Goal: Task Accomplishment & Management: Use online tool/utility

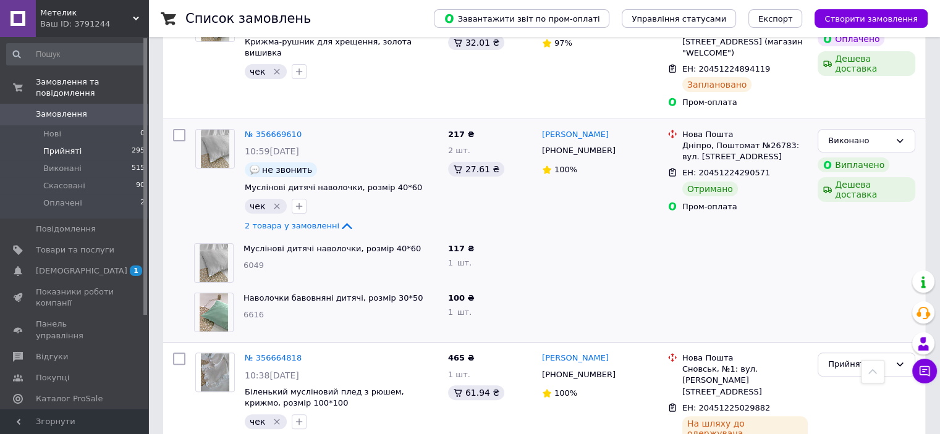
scroll to position [62, 0]
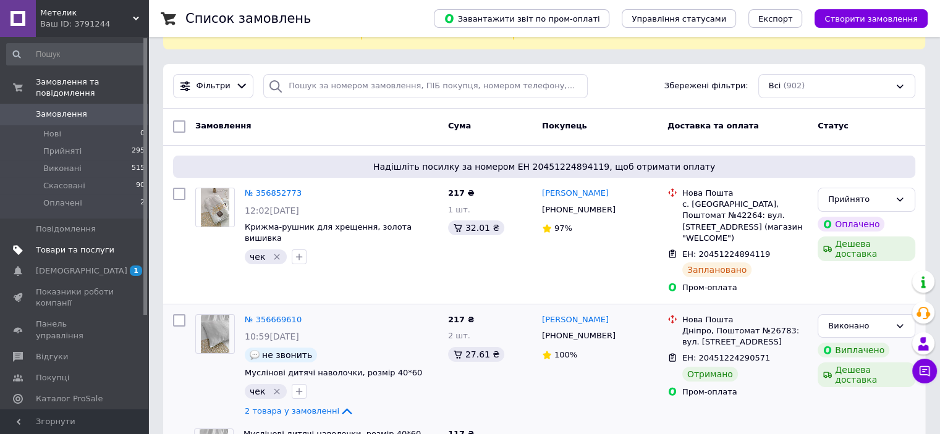
click at [70, 245] on span "Товари та послуги" at bounding box center [75, 250] width 78 height 11
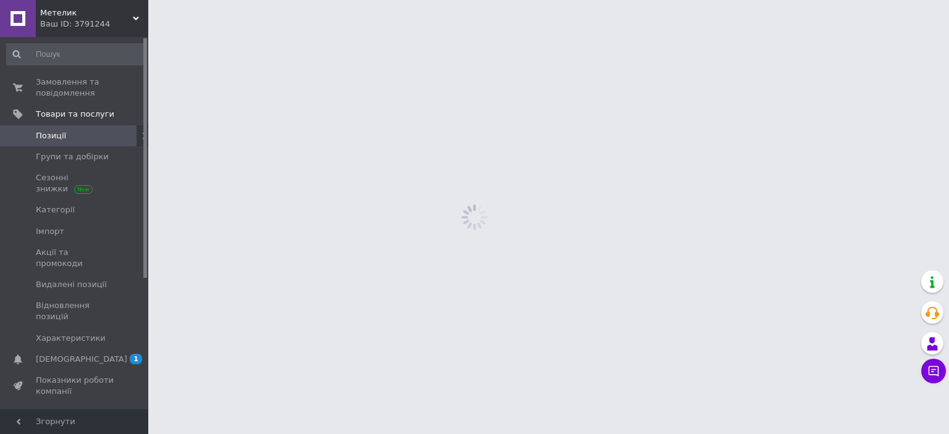
click at [73, 137] on span "Позиції" at bounding box center [75, 135] width 78 height 11
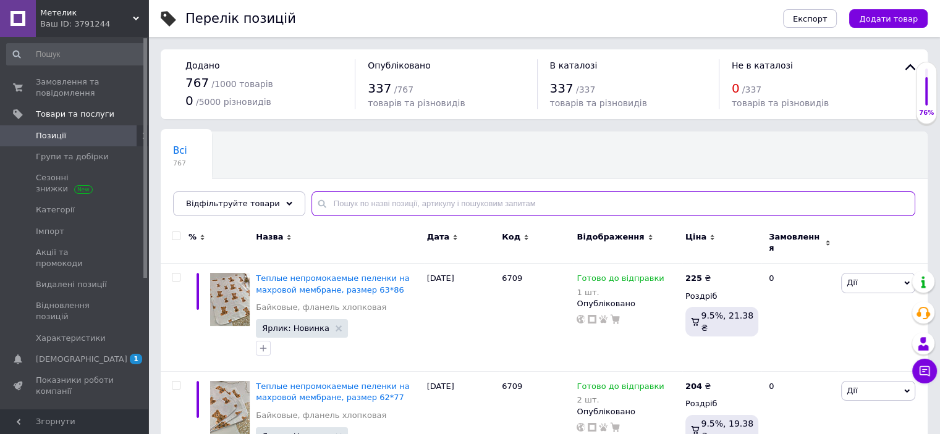
click at [397, 203] on input "text" at bounding box center [613, 204] width 604 height 25
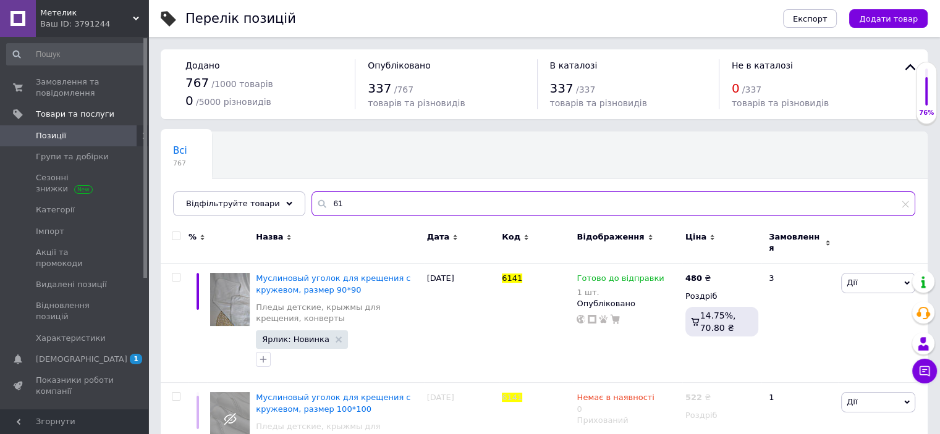
type input "6"
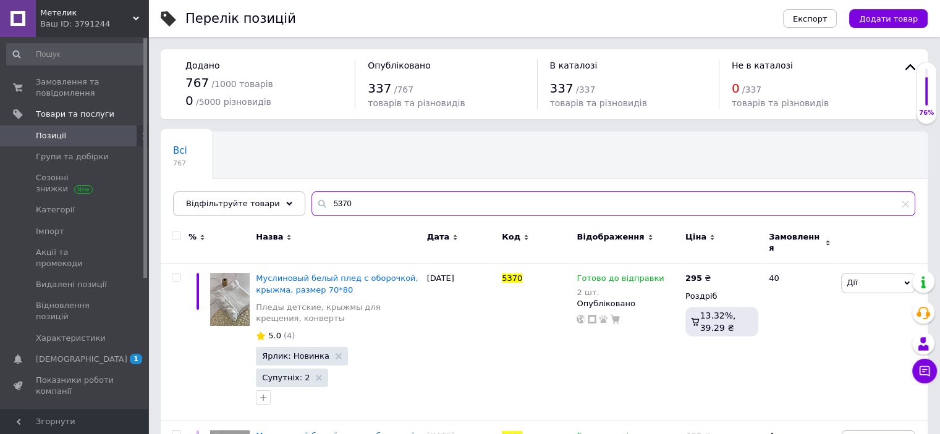
click at [368, 203] on input "5370" at bounding box center [613, 204] width 604 height 25
type input "5"
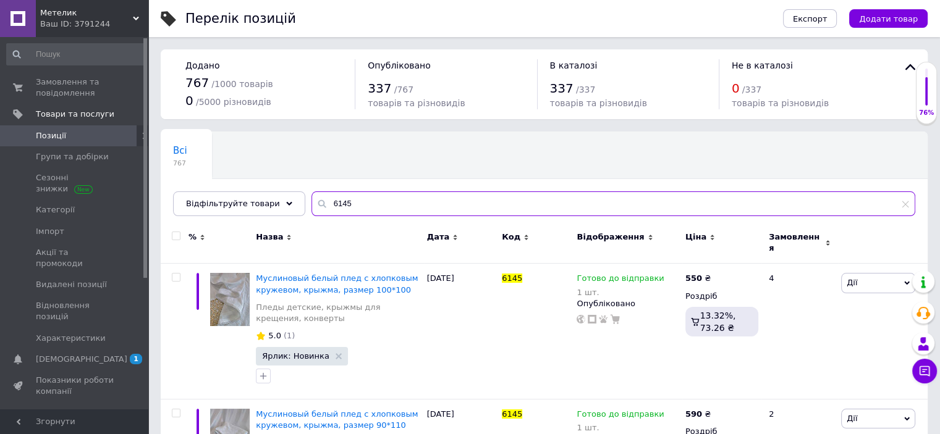
click at [411, 206] on input "6145" at bounding box center [613, 204] width 604 height 25
type input "6"
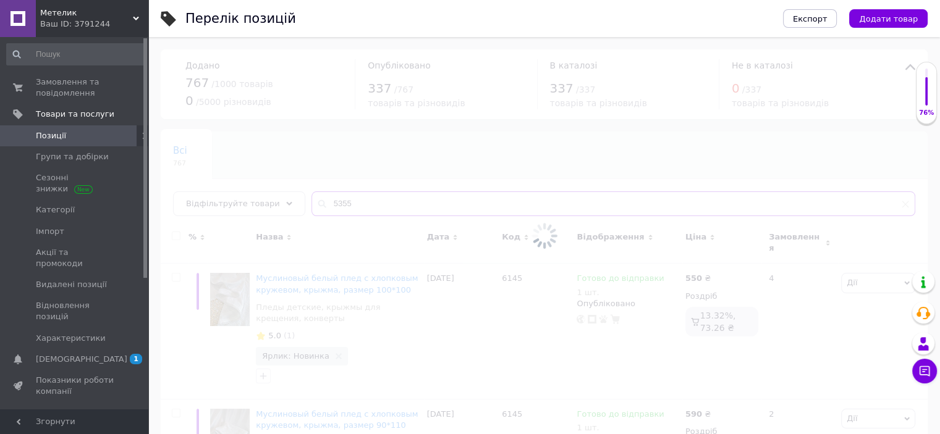
type input "5355"
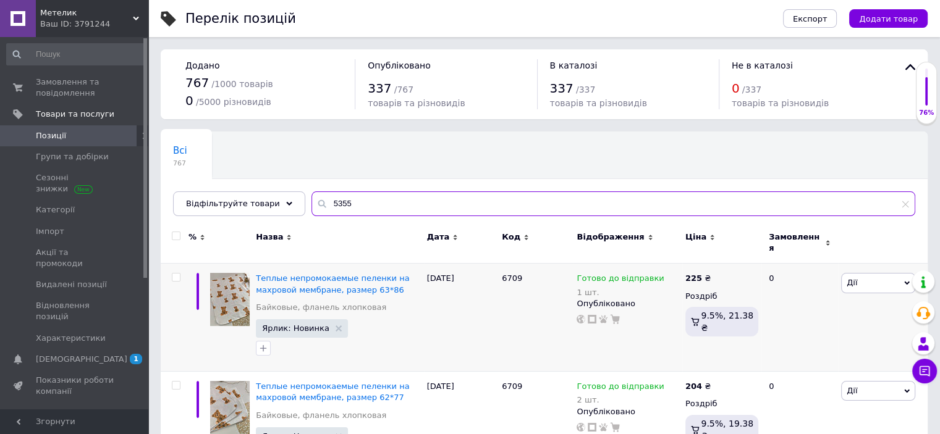
scroll to position [247, 0]
